Goal: Learn about a topic

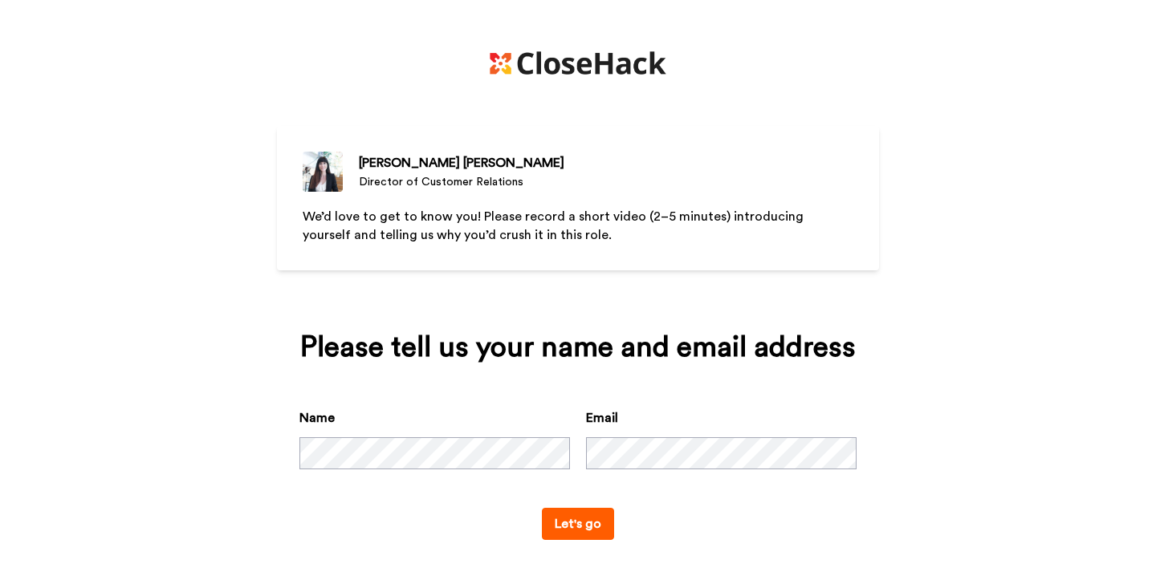
scroll to position [1, 0]
click at [1025, 212] on div "[PERSON_NAME][MEDICAL_DATA] Director of Customer Relations We’d love to get to …" at bounding box center [578, 291] width 1156 height 584
click at [944, 232] on div "[PERSON_NAME][MEDICAL_DATA] Director of Customer Relations We’d love to get to …" at bounding box center [578, 291] width 1156 height 584
click at [625, 71] on img at bounding box center [578, 62] width 177 height 23
click at [501, 72] on img at bounding box center [578, 62] width 177 height 23
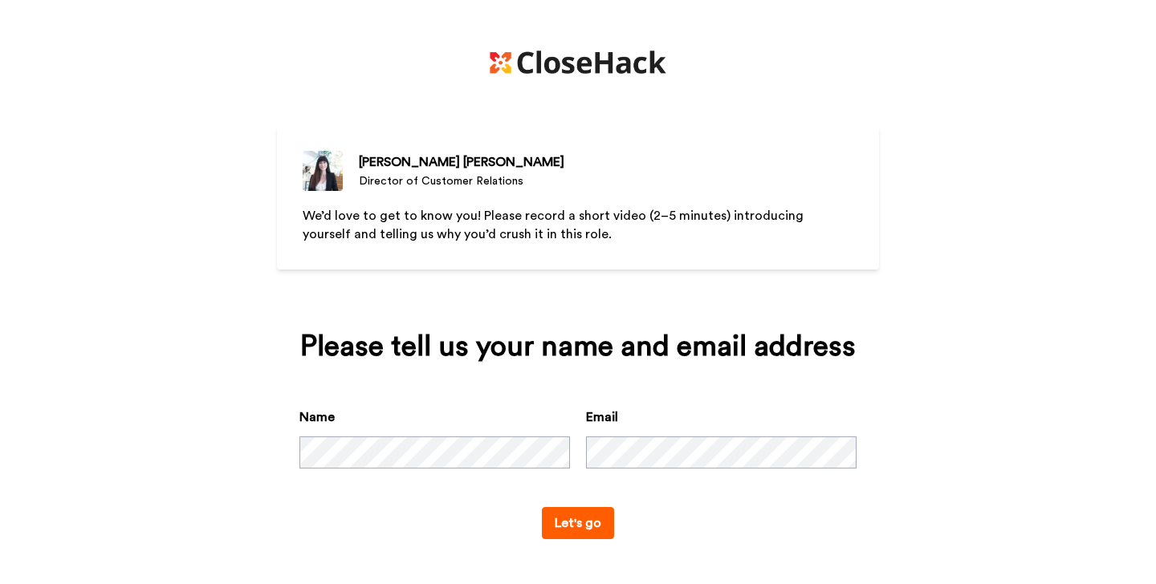
click at [515, 62] on img at bounding box center [578, 62] width 177 height 23
click at [491, 59] on img at bounding box center [578, 62] width 177 height 23
